Goal: Browse casually: Explore the website without a specific task or goal

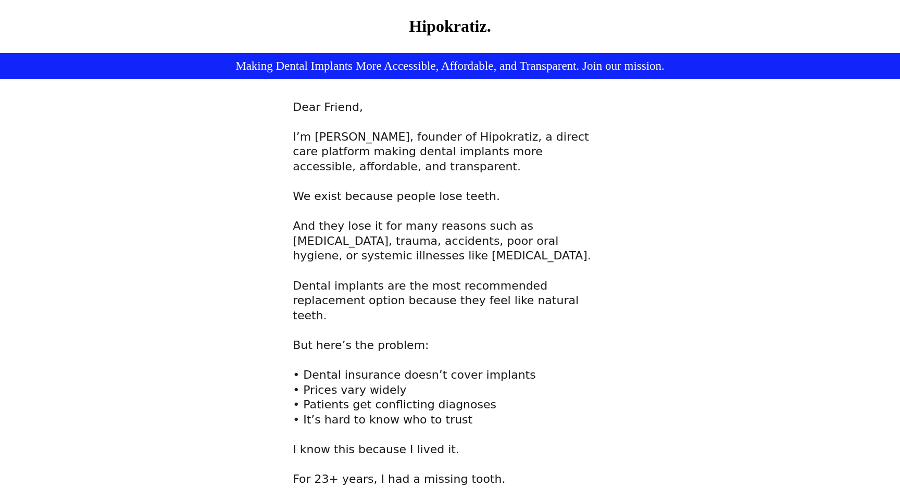
click at [408, 166] on h2 "I’m [PERSON_NAME], founder of Hipokratiz, a direct care platform making dental …" at bounding box center [450, 167] width 314 height 74
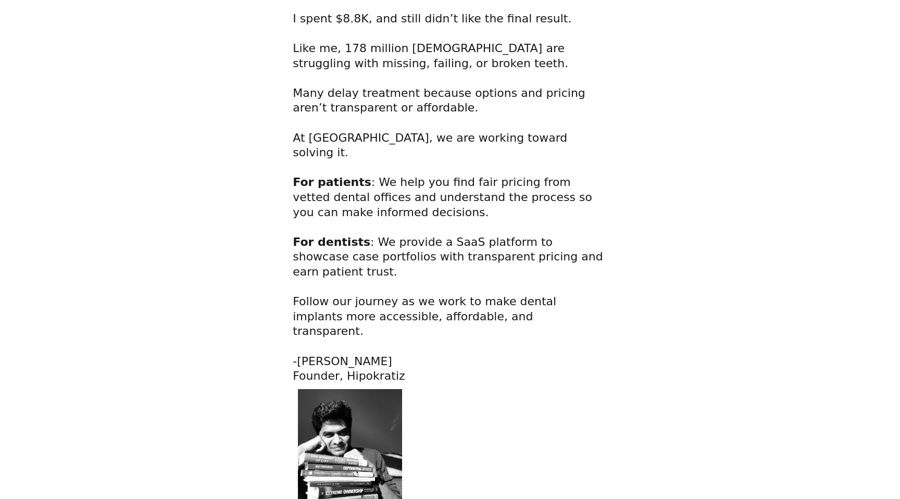
scroll to position [787, 0]
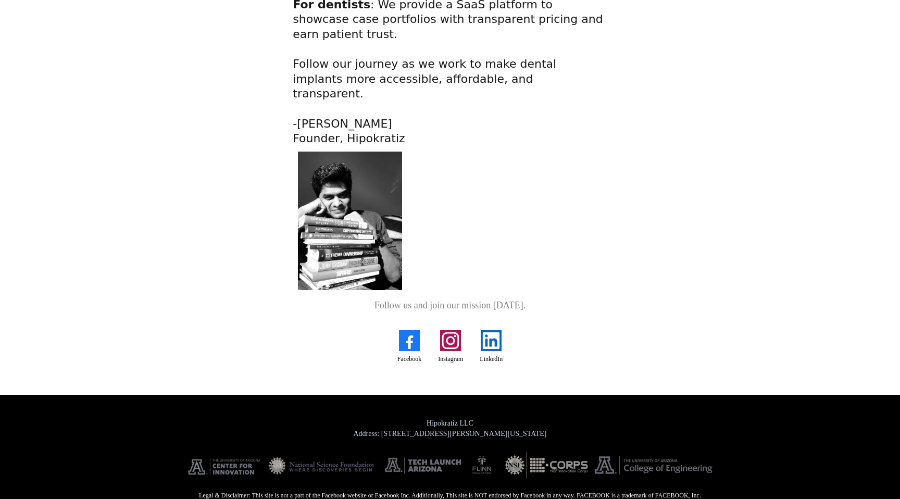
click at [402, 330] on img "Facebook" at bounding box center [409, 340] width 21 height 21
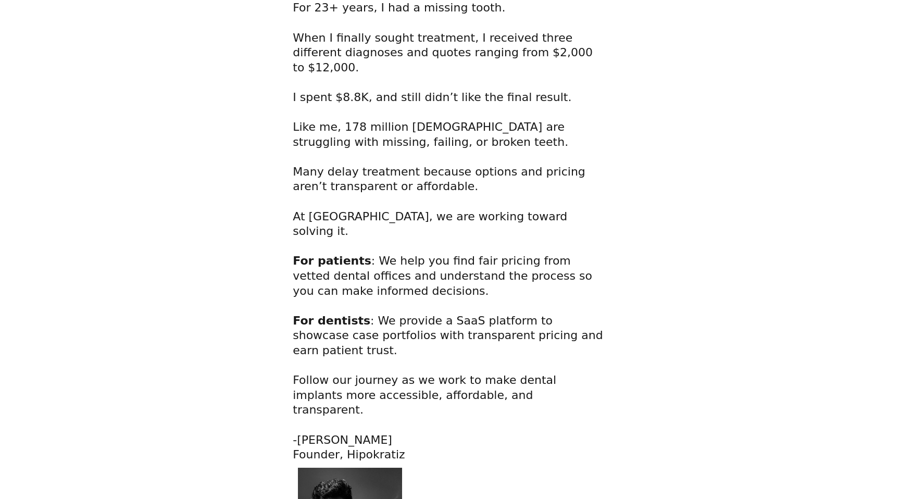
scroll to position [472, 0]
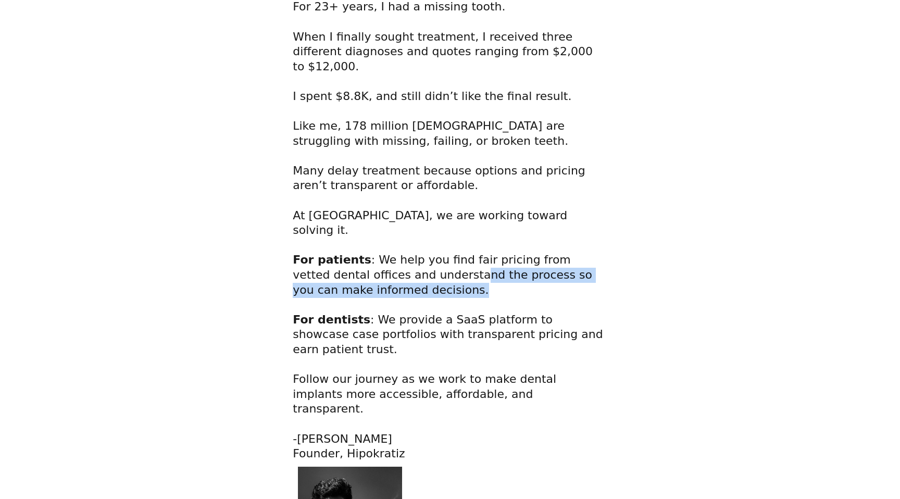
drag, startPoint x: 405, startPoint y: 290, endPoint x: 397, endPoint y: 275, distance: 16.8
click at [397, 275] on h2 "I spent $8.8K, and still didn’t like the final result. Like me, 178 million [DE…" at bounding box center [450, 275] width 314 height 372
click at [397, 275] on span ": We help you find fair pricing from vetted dental offices and understand the p…" at bounding box center [442, 274] width 299 height 43
drag, startPoint x: 395, startPoint y: 287, endPoint x: 389, endPoint y: 266, distance: 22.6
click at [389, 266] on h2 "I spent $8.8K, and still didn’t like the final result. Like me, 178 million [DE…" at bounding box center [450, 275] width 314 height 372
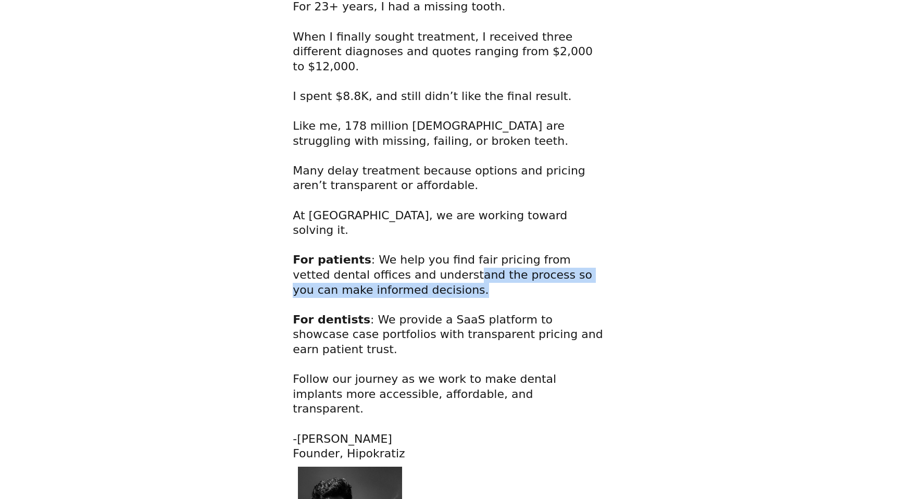
click at [389, 266] on span ": We help you find fair pricing from vetted dental offices and understand the p…" at bounding box center [442, 274] width 299 height 43
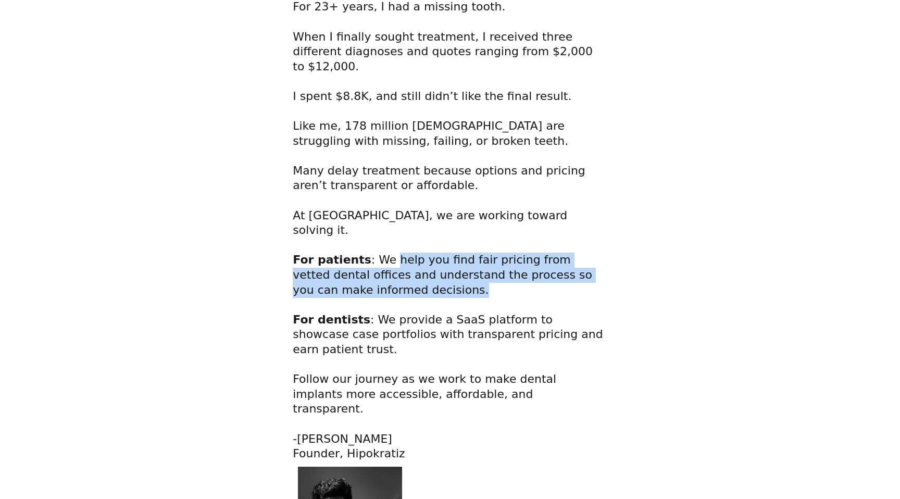
drag, startPoint x: 383, startPoint y: 288, endPoint x: 383, endPoint y: 260, distance: 28.6
click at [383, 260] on h2 "I spent $8.8K, and still didn’t like the final result. Like me, 178 million [DE…" at bounding box center [450, 275] width 314 height 372
click at [382, 323] on span ": We provide a SaaS platform to showcase case portfolios with transparent prici…" at bounding box center [448, 386] width 310 height 147
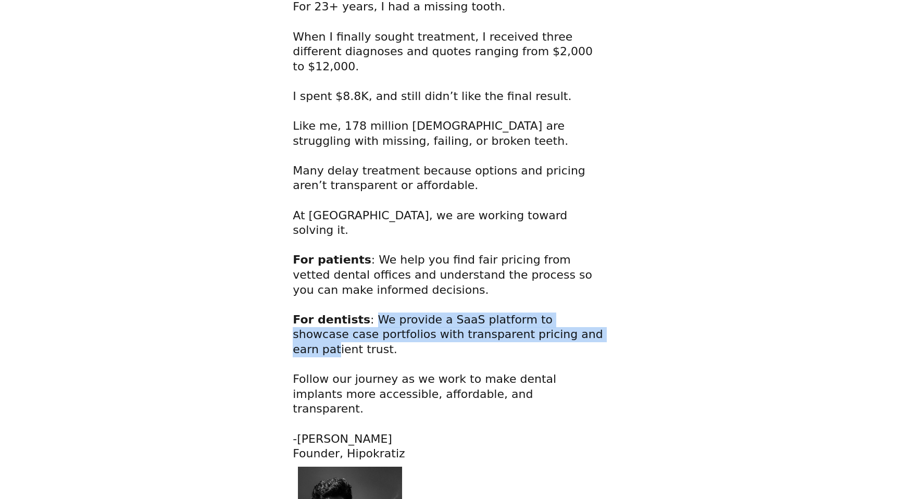
drag, startPoint x: 442, startPoint y: 319, endPoint x: 524, endPoint y: 333, distance: 83.9
click at [525, 331] on span ": We provide a SaaS platform to showcase case portfolios with transparent prici…" at bounding box center [448, 386] width 310 height 147
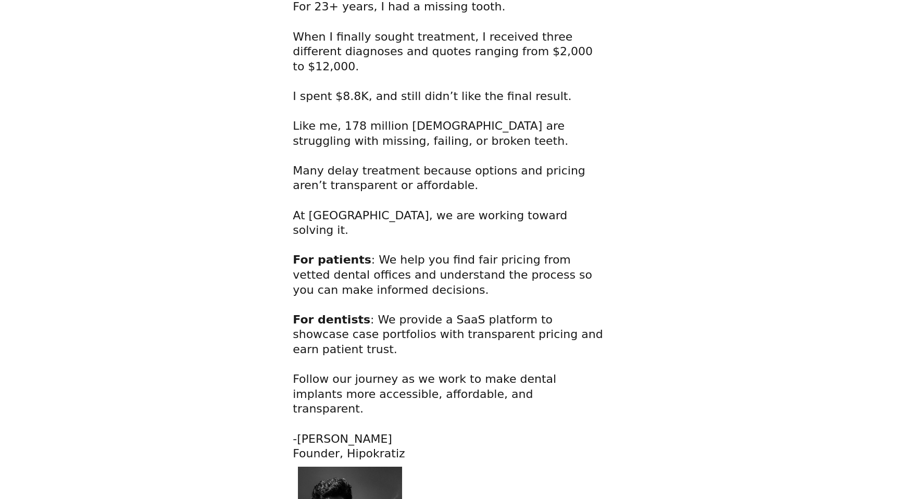
click at [525, 335] on span ": We provide a SaaS platform to showcase case portfolios with transparent prici…" at bounding box center [448, 386] width 310 height 147
click at [495, 356] on h2 "I spent $8.8K, and still didn’t like the final result. Like me, 178 million [DE…" at bounding box center [450, 275] width 314 height 372
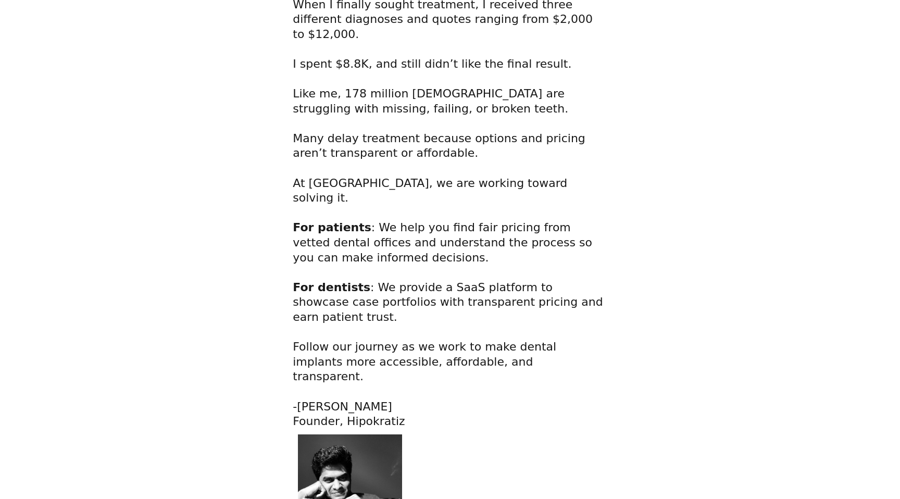
scroll to position [511, 0]
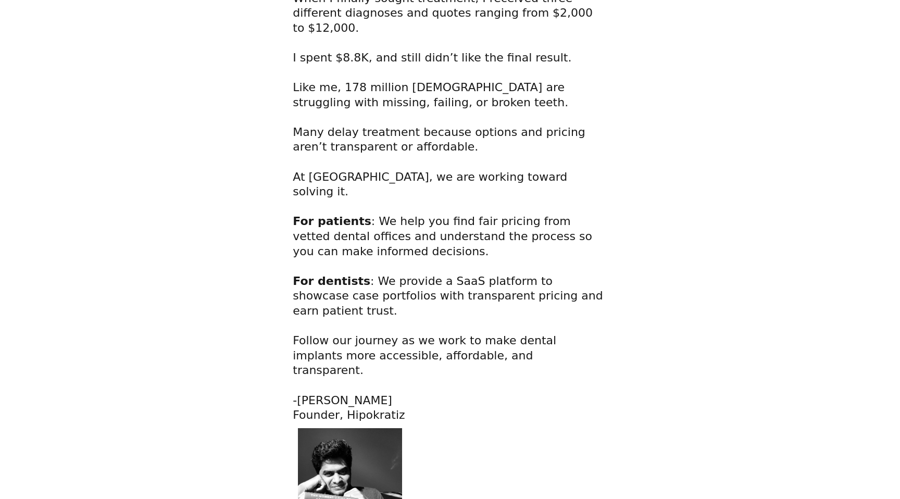
drag, startPoint x: 520, startPoint y: 367, endPoint x: 480, endPoint y: 300, distance: 77.8
click at [481, 300] on h2 "I spent $8.8K, and still didn’t like the final result. Like me, 178 million [DE…" at bounding box center [450, 237] width 314 height 372
click at [480, 300] on span ": We provide a SaaS platform to showcase case portfolios with transparent prici…" at bounding box center [448, 347] width 310 height 147
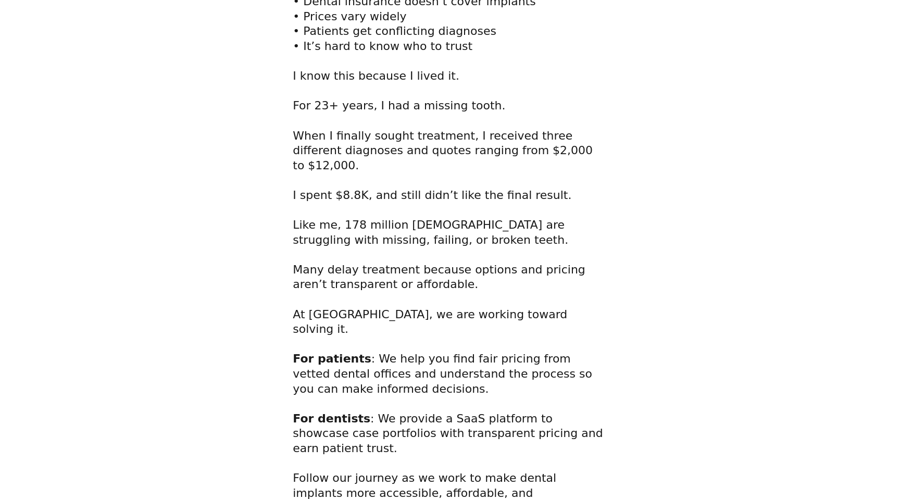
scroll to position [0, 0]
